Goal: Task Accomplishment & Management: Use online tool/utility

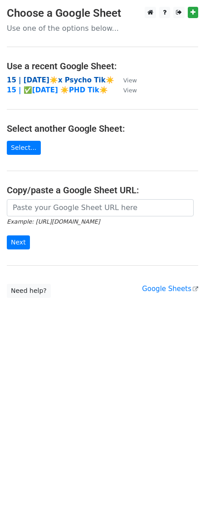
click at [49, 80] on strong "15 | [DATE]☀️x Psycho Tik☀️" at bounding box center [60, 80] width 107 height 8
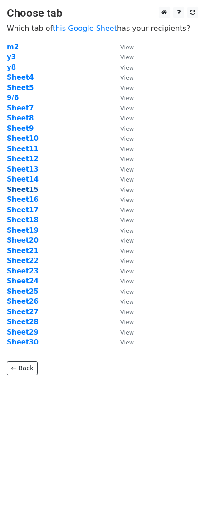
click at [24, 190] on strong "Sheet15" at bounding box center [23, 190] width 32 height 8
click at [30, 191] on strong "Sheet15" at bounding box center [23, 190] width 32 height 8
click at [20, 189] on strong "Sheet15" at bounding box center [23, 190] width 32 height 8
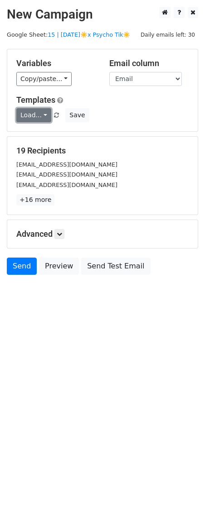
click at [33, 116] on link "Load..." at bounding box center [33, 115] width 35 height 14
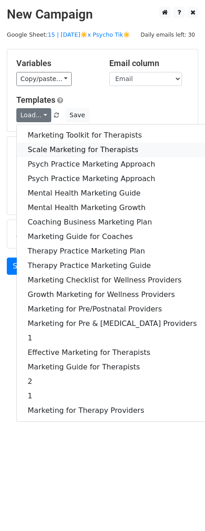
click at [52, 149] on link "Scale Marketing for Therapists" at bounding box center [112, 150] width 191 height 14
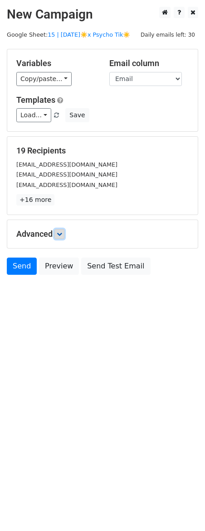
click at [59, 230] on link at bounding box center [59, 234] width 10 height 10
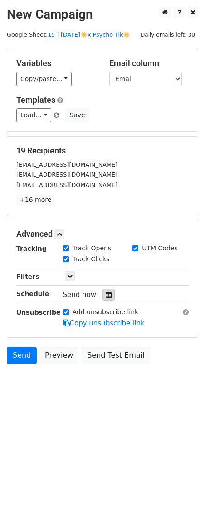
click at [106, 296] on icon at bounding box center [108, 294] width 6 height 6
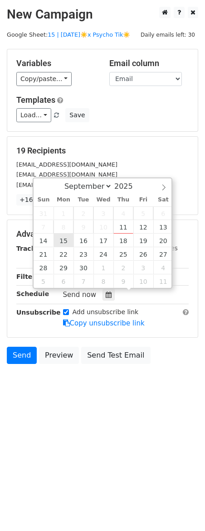
type input "2025-09-15 12:00"
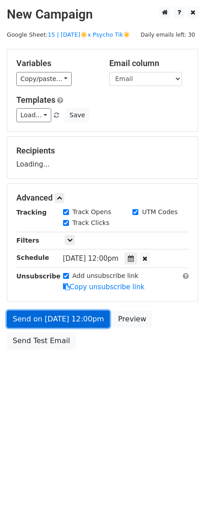
click at [67, 320] on link "Send on Sep 15 at 12:00pm" at bounding box center [58, 318] width 103 height 17
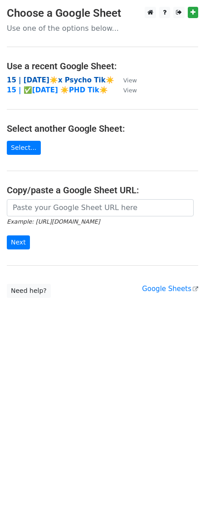
click at [53, 80] on strong "15 | [DATE]☀️x Psycho Tik☀️" at bounding box center [60, 80] width 107 height 8
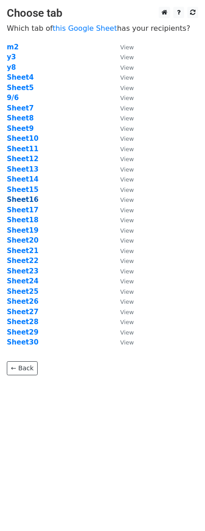
click at [29, 198] on strong "Sheet16" at bounding box center [23, 199] width 32 height 8
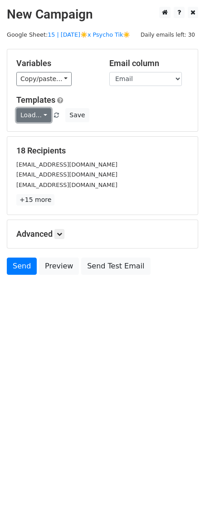
click at [38, 113] on link "Load..." at bounding box center [33, 115] width 35 height 14
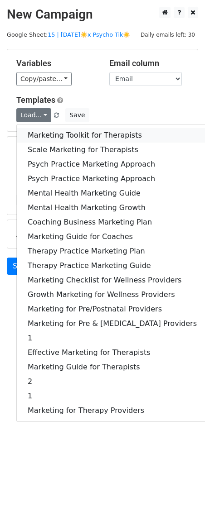
click at [53, 133] on link "Marketing Toolkit for Therapists" at bounding box center [112, 135] width 191 height 14
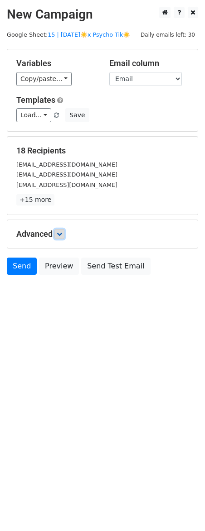
click at [60, 232] on icon at bounding box center [59, 233] width 5 height 5
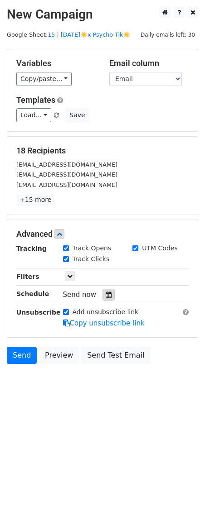
click at [105, 293] on icon at bounding box center [108, 294] width 6 height 6
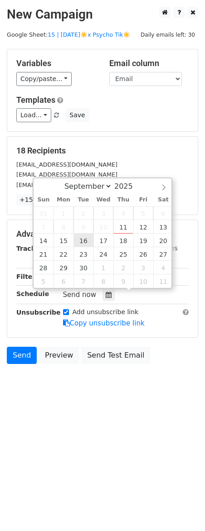
type input "2025-09-16 12:00"
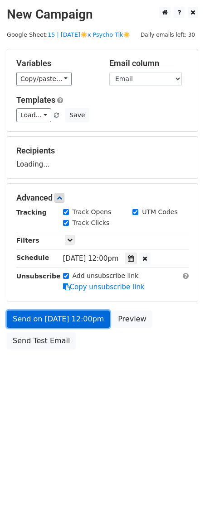
click at [71, 316] on link "Send on Sep 16 at 12:00pm" at bounding box center [58, 318] width 103 height 17
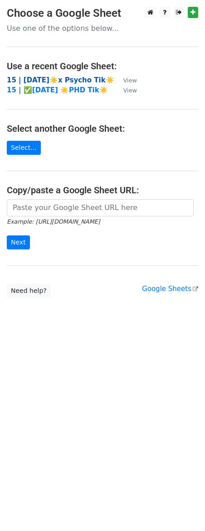
click at [76, 81] on strong "15 | SEPT 6☀️x Psycho Tik☀️" at bounding box center [60, 80] width 107 height 8
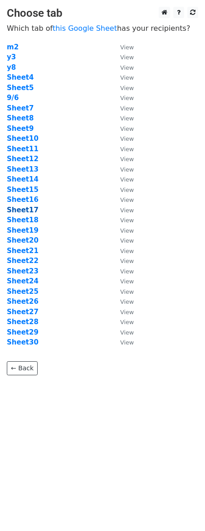
click at [31, 209] on strong "Sheet17" at bounding box center [23, 210] width 32 height 8
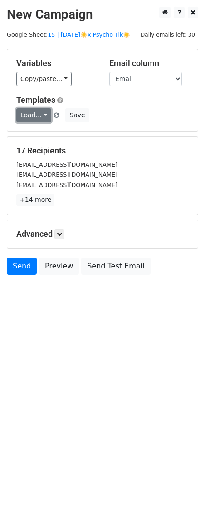
click at [40, 119] on link "Load..." at bounding box center [33, 115] width 35 height 14
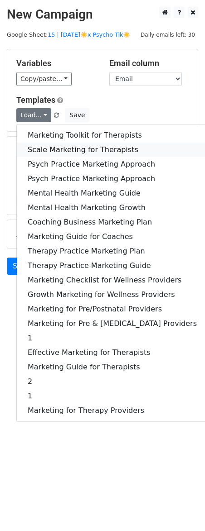
click at [45, 146] on link "Scale Marketing for Therapists" at bounding box center [112, 150] width 191 height 14
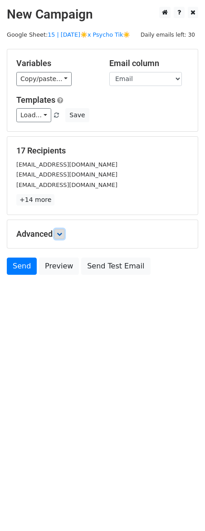
click at [61, 234] on icon at bounding box center [59, 233] width 5 height 5
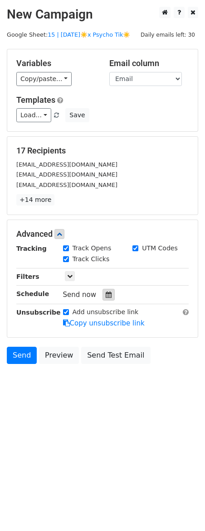
click at [106, 296] on icon at bounding box center [108, 294] width 6 height 6
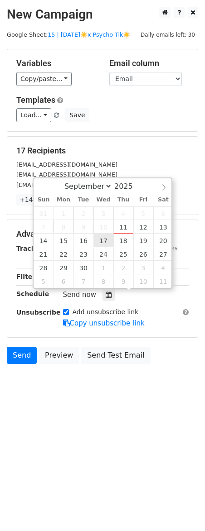
type input "[DATE] 12:00"
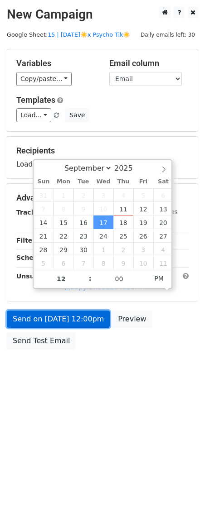
click at [78, 325] on link "Send on [DATE] 12:00pm" at bounding box center [58, 318] width 103 height 17
